Goal: Complete application form

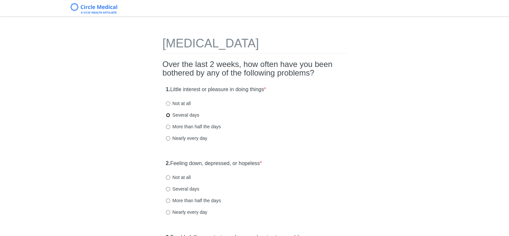
click at [167, 114] on input "Several days" at bounding box center [168, 115] width 4 height 4
radio input "true"
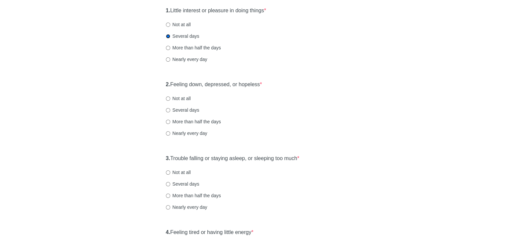
scroll to position [99, 0]
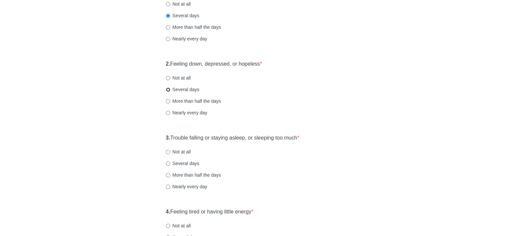
click at [167, 90] on input "Several days" at bounding box center [168, 90] width 4 height 4
radio input "true"
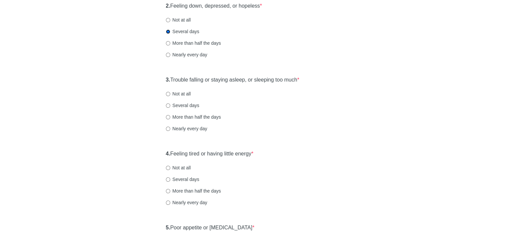
scroll to position [166, 0]
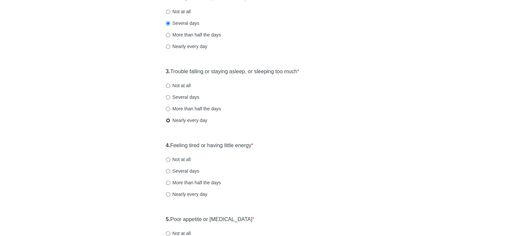
click at [167, 120] on input "Nearly every day" at bounding box center [168, 120] width 4 height 4
radio input "true"
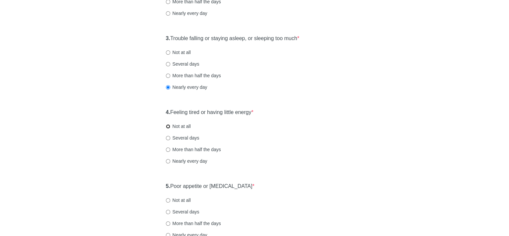
click at [168, 126] on input "Not at all" at bounding box center [168, 126] width 4 height 4
radio input "true"
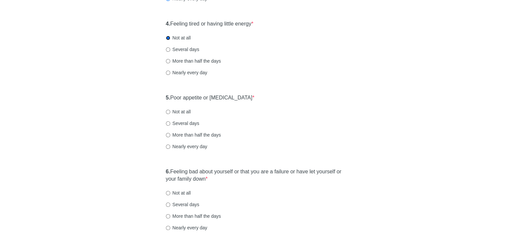
scroll to position [298, 0]
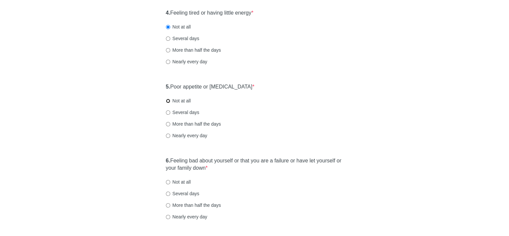
click at [167, 100] on input "Not at all" at bounding box center [168, 101] width 4 height 4
radio input "true"
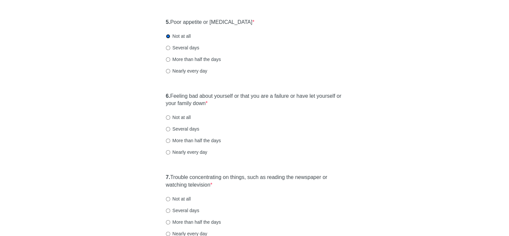
scroll to position [365, 0]
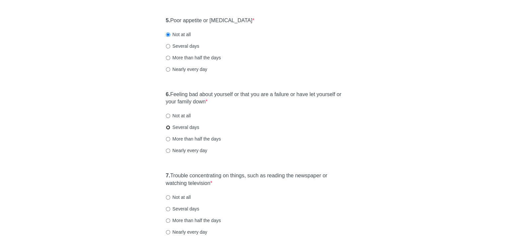
click at [167, 127] on input "Several days" at bounding box center [168, 127] width 4 height 4
radio input "true"
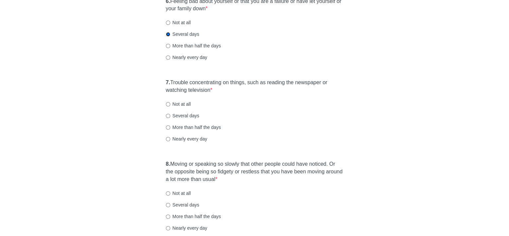
scroll to position [464, 0]
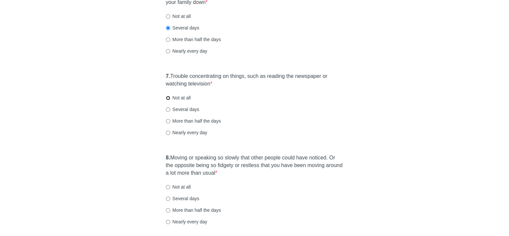
click at [167, 97] on input "Not at all" at bounding box center [168, 98] width 4 height 4
radio input "true"
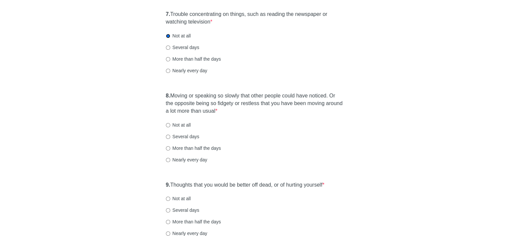
scroll to position [531, 0]
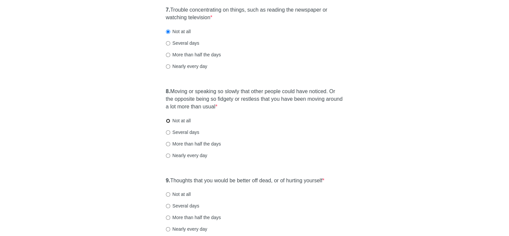
click at [167, 121] on input "Not at all" at bounding box center [168, 121] width 4 height 4
radio input "true"
click at [167, 192] on input "Not at all" at bounding box center [168, 194] width 4 height 4
radio input "true"
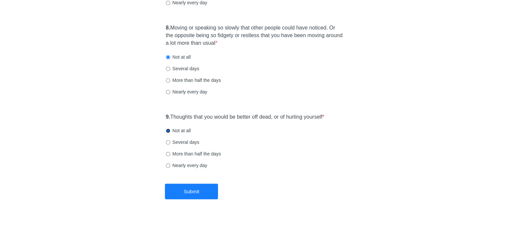
scroll to position [597, 0]
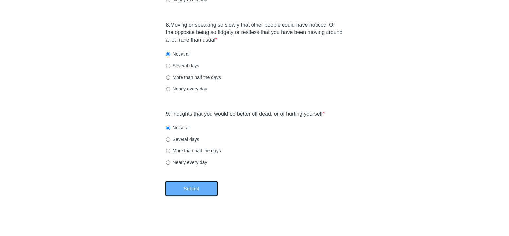
click at [200, 190] on button "Submit" at bounding box center [191, 189] width 53 height 16
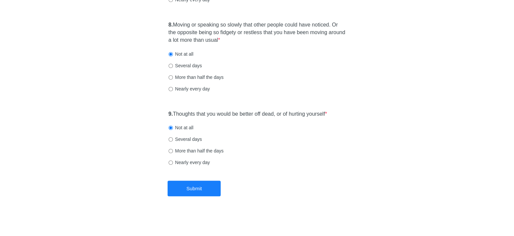
scroll to position [0, 0]
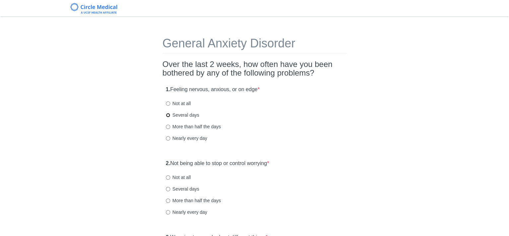
click at [167, 114] on input "Several days" at bounding box center [168, 115] width 4 height 4
radio input "true"
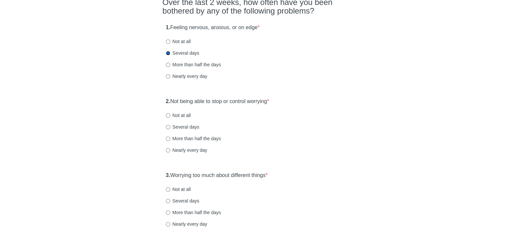
scroll to position [66, 0]
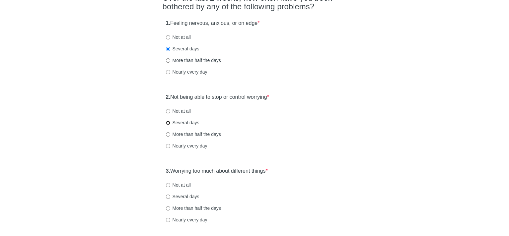
click at [167, 123] on input "Several days" at bounding box center [168, 123] width 4 height 4
radio input "true"
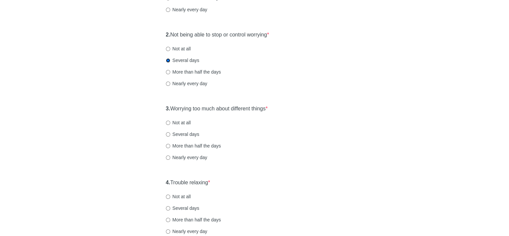
scroll to position [133, 0]
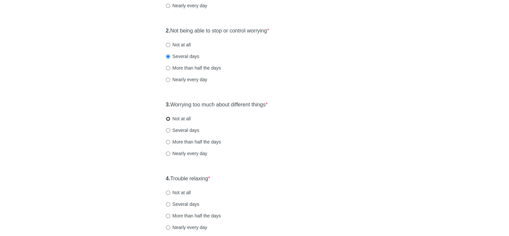
click at [168, 118] on input "Not at all" at bounding box center [168, 119] width 4 height 4
radio input "true"
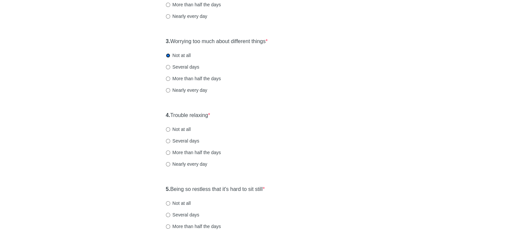
scroll to position [199, 0]
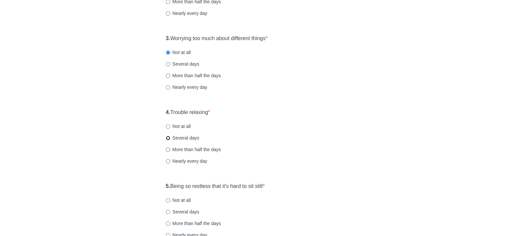
click at [167, 138] on input "Several days" at bounding box center [168, 138] width 4 height 4
radio input "true"
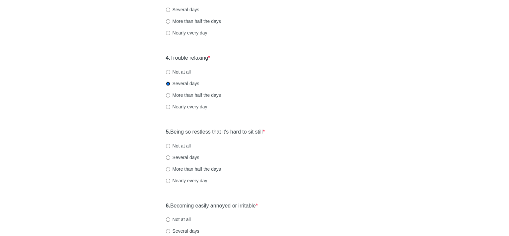
scroll to position [265, 0]
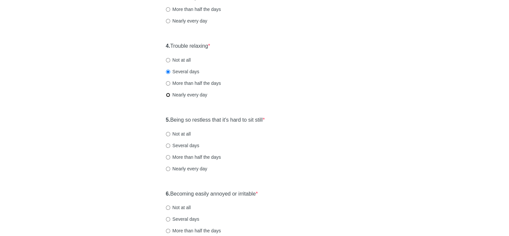
click at [168, 95] on input "Nearly every day" at bounding box center [168, 95] width 4 height 4
radio input "true"
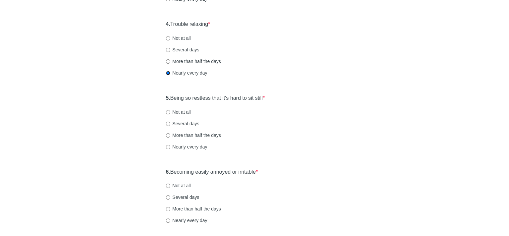
scroll to position [298, 0]
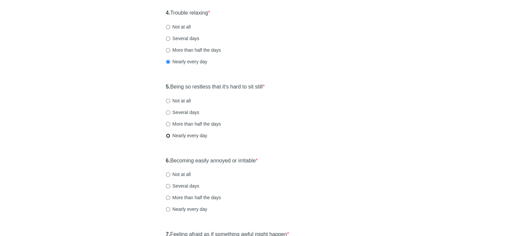
click at [167, 135] on input "Nearly every day" at bounding box center [168, 136] width 4 height 4
radio input "true"
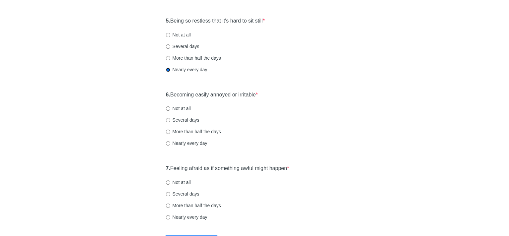
scroll to position [365, 0]
click at [167, 118] on input "Several days" at bounding box center [168, 120] width 4 height 4
radio input "true"
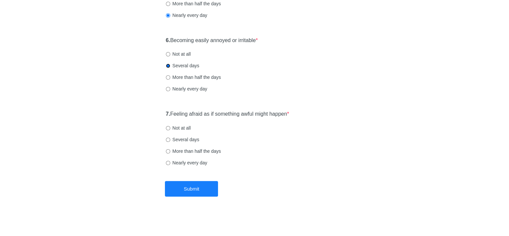
scroll to position [419, 0]
click at [167, 126] on input "Not at all" at bounding box center [168, 128] width 4 height 4
radio input "true"
click at [195, 186] on button "Submit" at bounding box center [191, 189] width 53 height 16
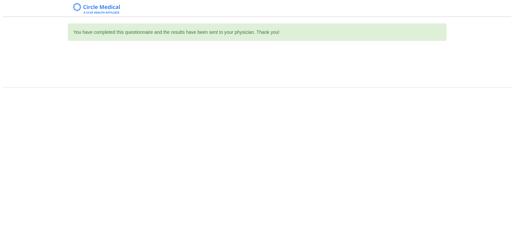
scroll to position [0, 0]
